Goal: Browse casually: Explore the website without a specific task or goal

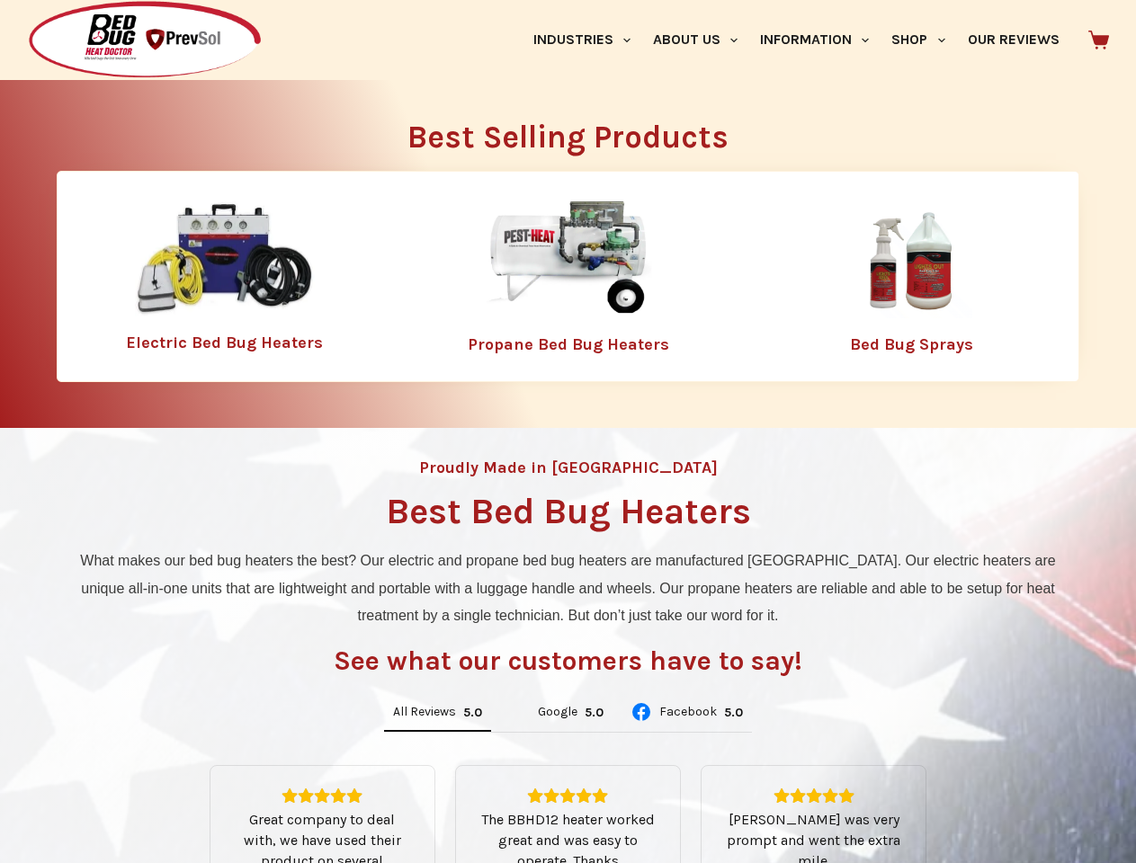
click at [567, 432] on div "Proudly Made in [GEOGRAPHIC_DATA] Best Bed Bug Heaters What makes our bed bug h…" at bounding box center [568, 766] width 1136 height 676
click at [588, 40] on link "Industries" at bounding box center [582, 40] width 120 height 80
click at [702, 40] on link "About Us" at bounding box center [694, 40] width 107 height 80
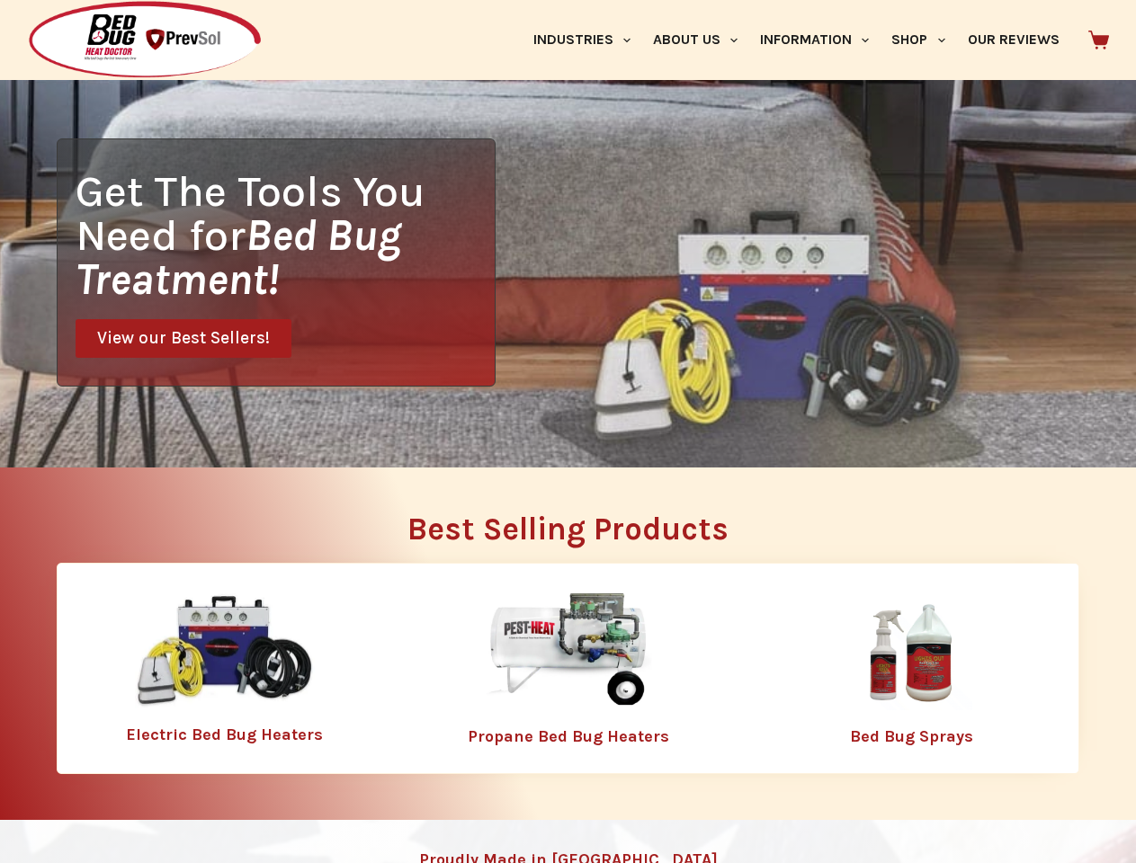
click at [822, 40] on link "Information" at bounding box center [814, 40] width 131 height 80
click at [925, 40] on link "Shop" at bounding box center [918, 40] width 76 height 80
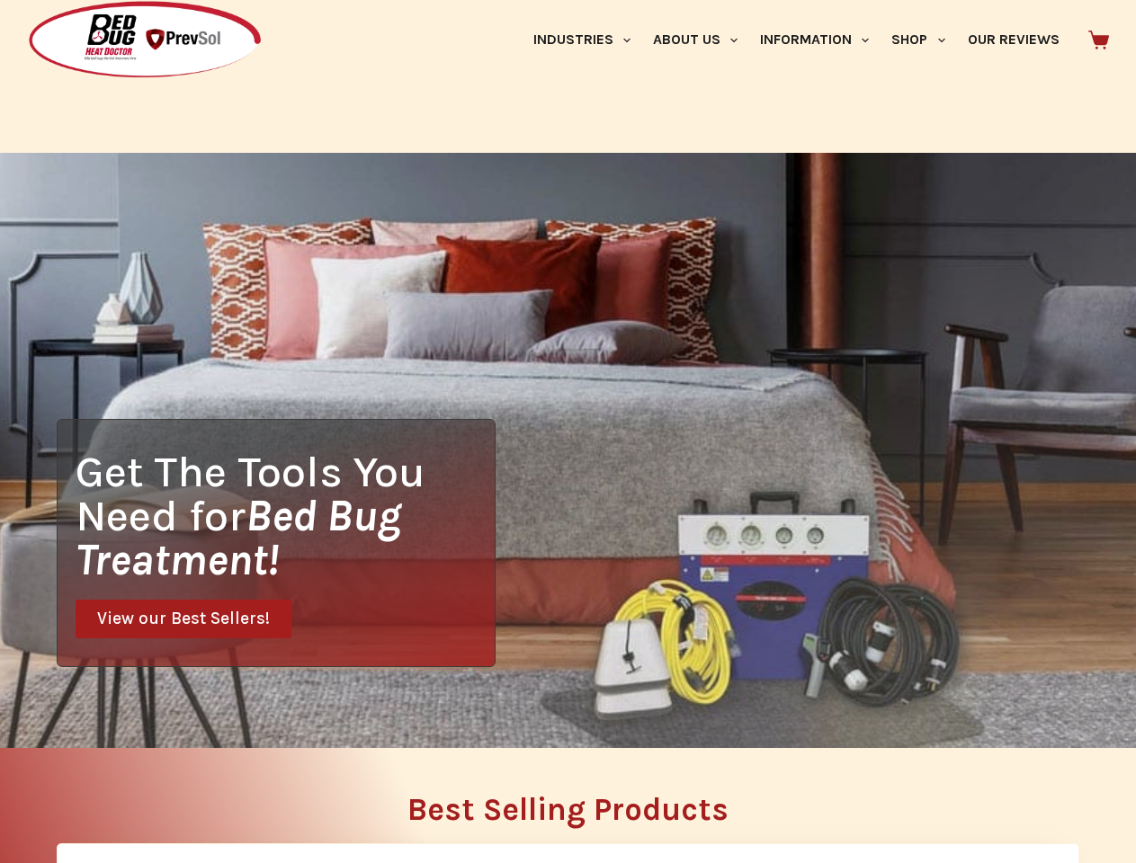
click at [437, 713] on div "Get The Tools You Need for Bed Bug Treatment! View our Best Sellers!" at bounding box center [568, 450] width 1136 height 595
click at [556, 713] on div "Get The Tools You Need for Bed Bug Treatment! View our Best Sellers!" at bounding box center [568, 450] width 1136 height 595
click at [686, 713] on div "Get The Tools You Need for Bed Bug Treatment! View our Best Sellers!" at bounding box center [568, 450] width 1136 height 595
click at [568, 815] on h2 "Best Selling Products" at bounding box center [568, 809] width 1022 height 31
